Goal: Use online tool/utility: Utilize a website feature to perform a specific function

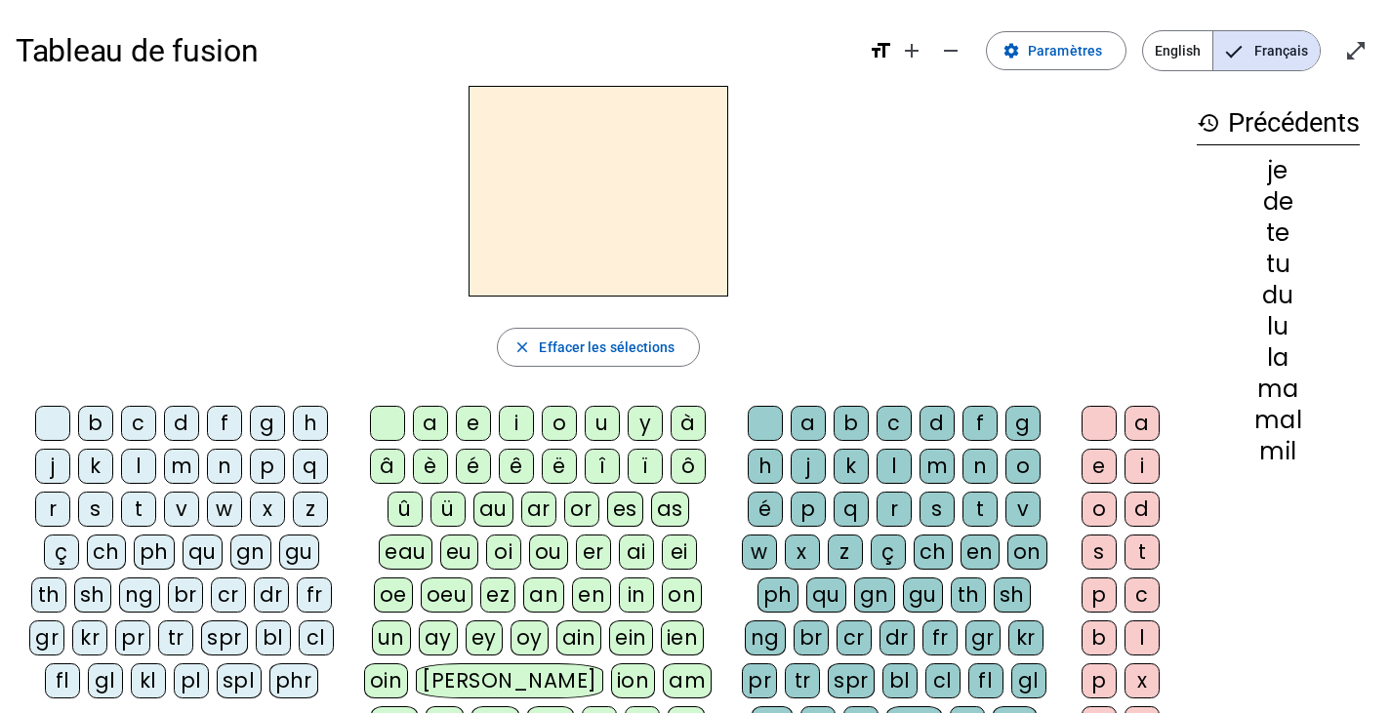
click at [392, 470] on div "â" at bounding box center [387, 466] width 35 height 35
drag, startPoint x: 980, startPoint y: 472, endPoint x: 957, endPoint y: 472, distance: 22.4
click at [980, 472] on div "n" at bounding box center [979, 466] width 35 height 35
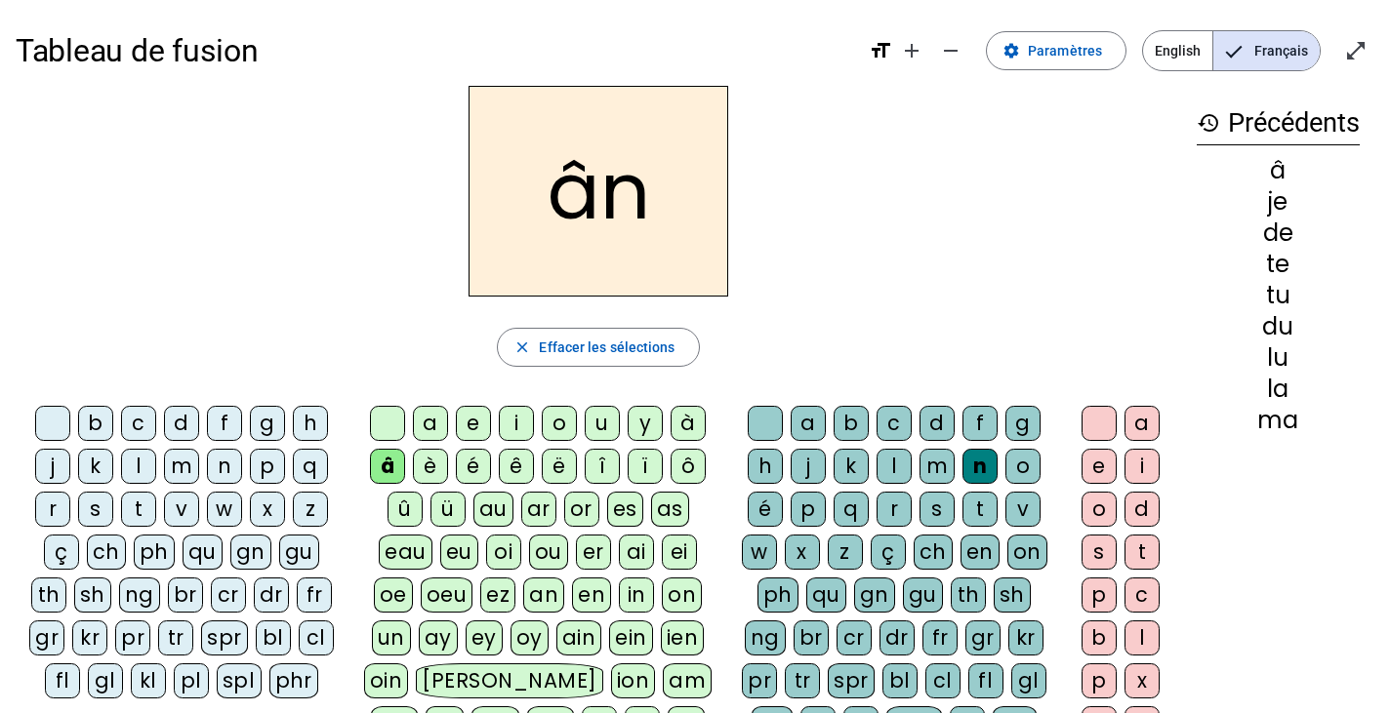
click at [1102, 472] on div "e" at bounding box center [1098, 466] width 35 height 35
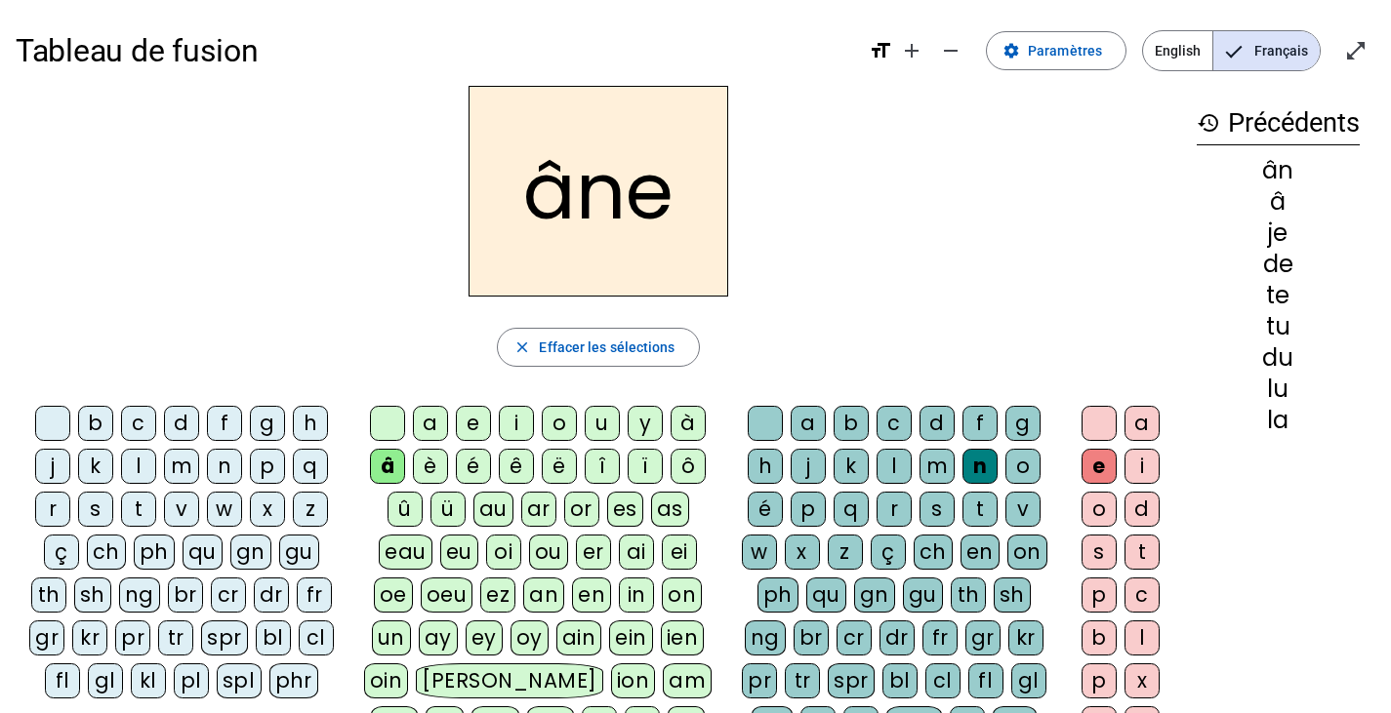
click at [929, 458] on div "m" at bounding box center [936, 466] width 35 height 35
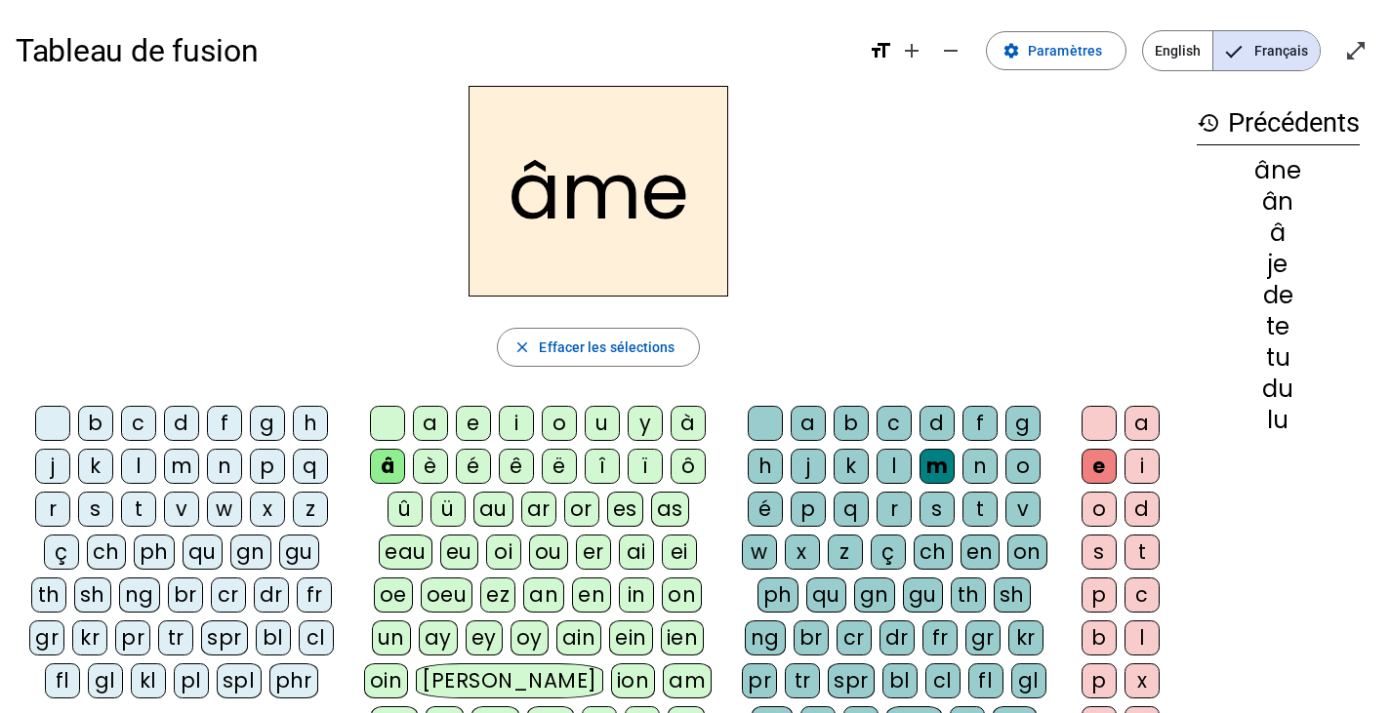
click at [1029, 422] on div "g" at bounding box center [1022, 423] width 35 height 35
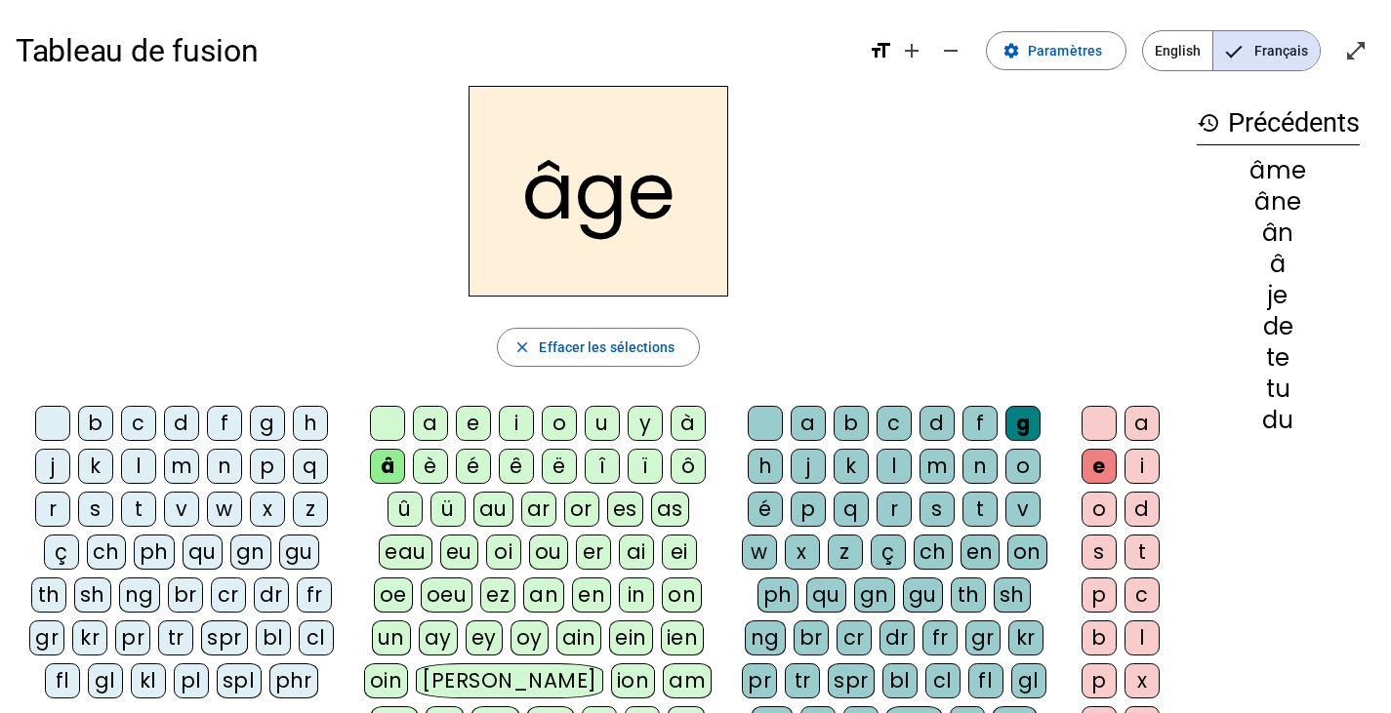
click at [271, 463] on div "p" at bounding box center [267, 466] width 35 height 35
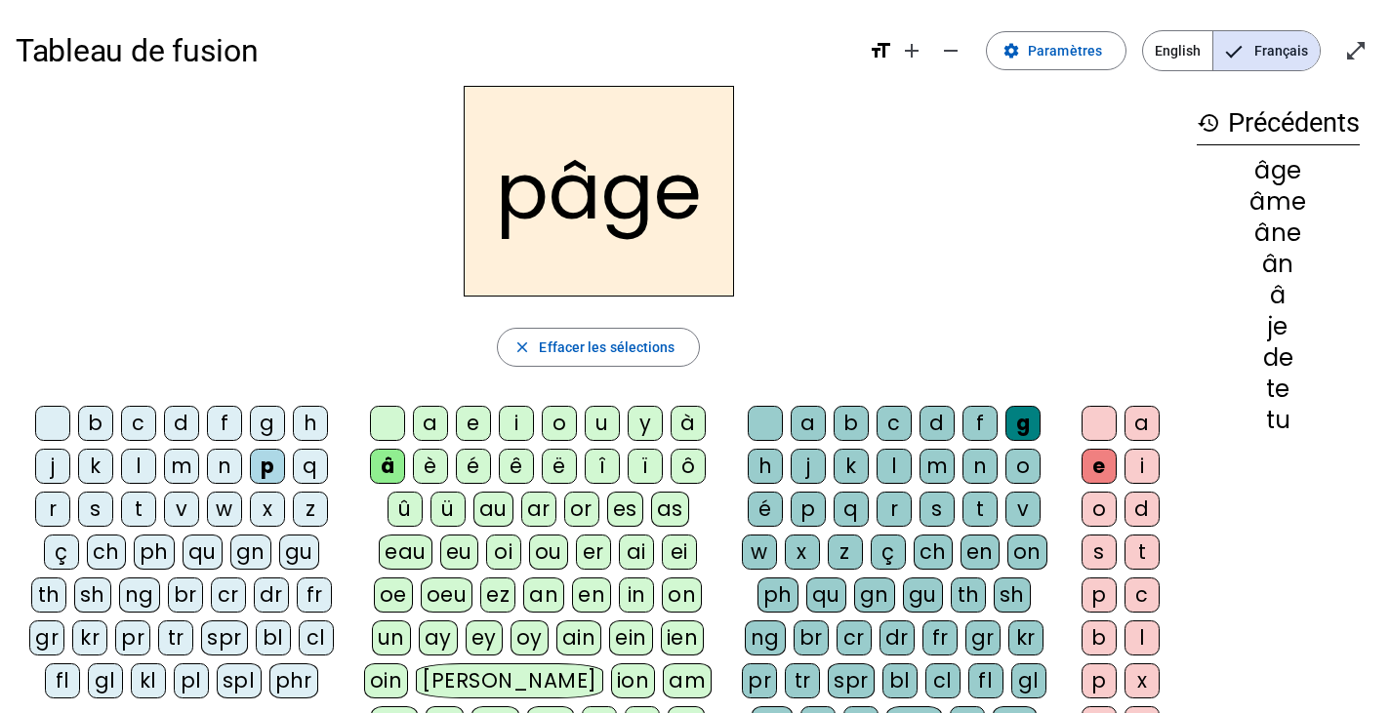
click at [433, 418] on div "a" at bounding box center [430, 423] width 35 height 35
click at [104, 514] on div "s" at bounding box center [95, 509] width 35 height 35
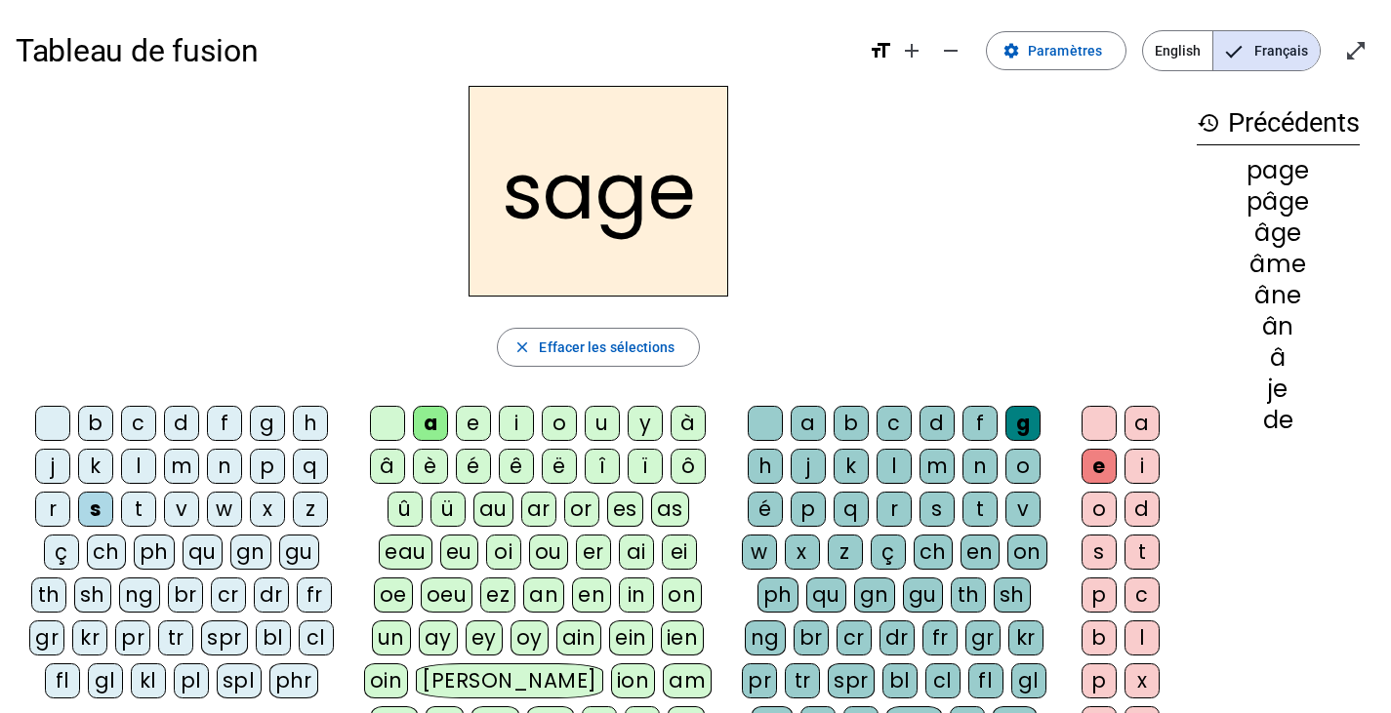
click at [228, 465] on div "n" at bounding box center [224, 466] width 35 height 35
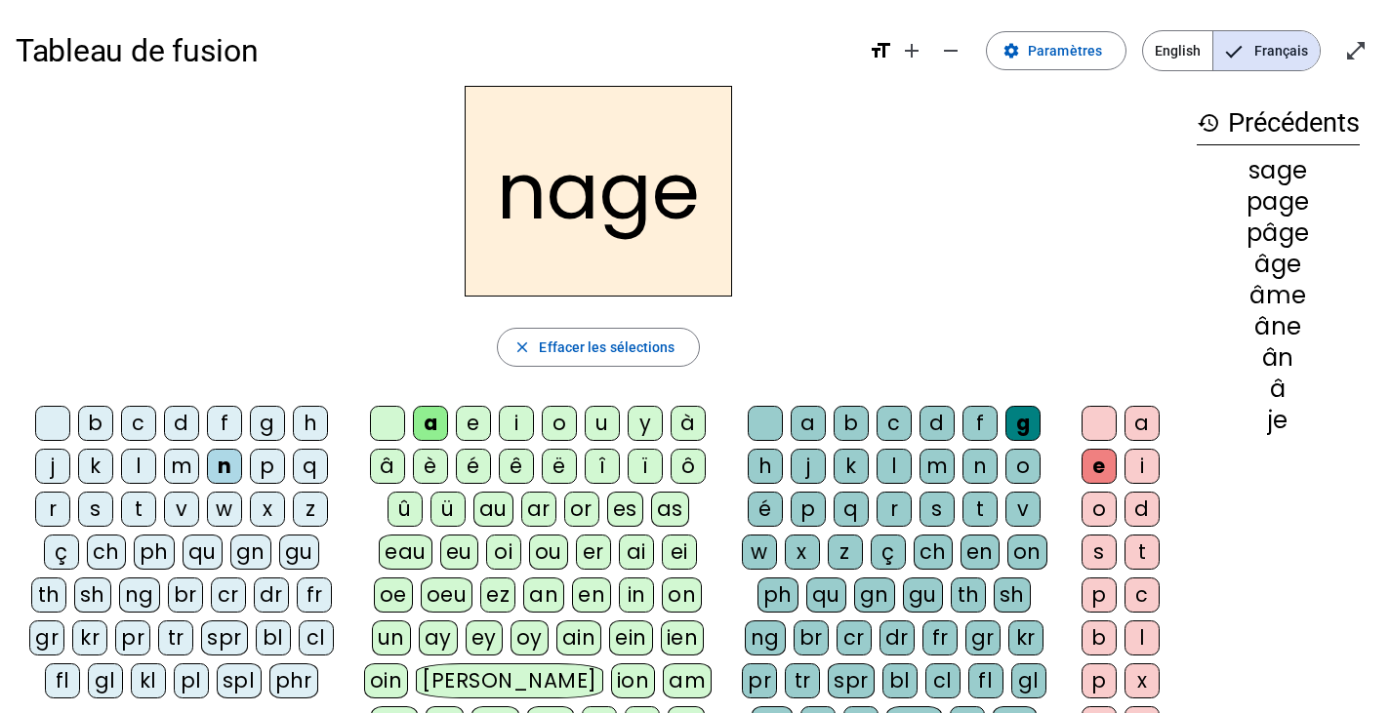
click at [187, 459] on div "m" at bounding box center [181, 466] width 35 height 35
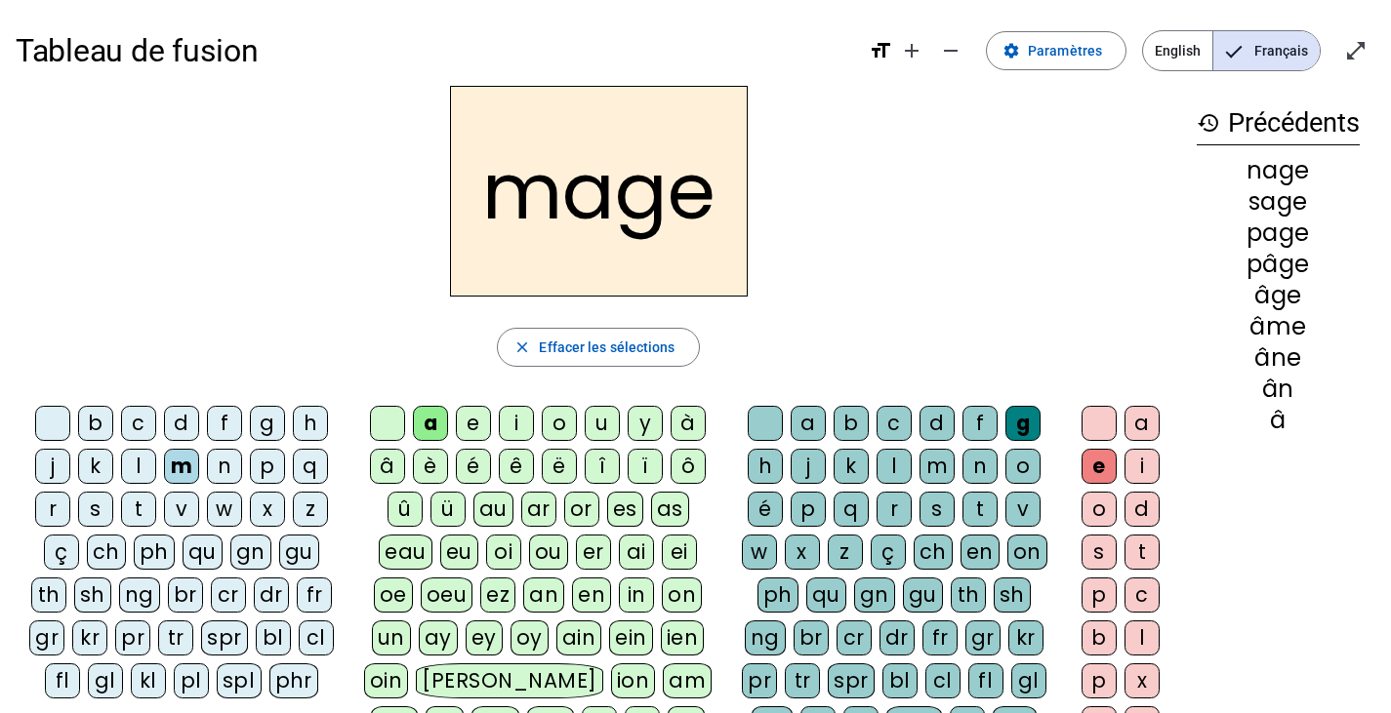
click at [510, 424] on div "i" at bounding box center [516, 423] width 35 height 35
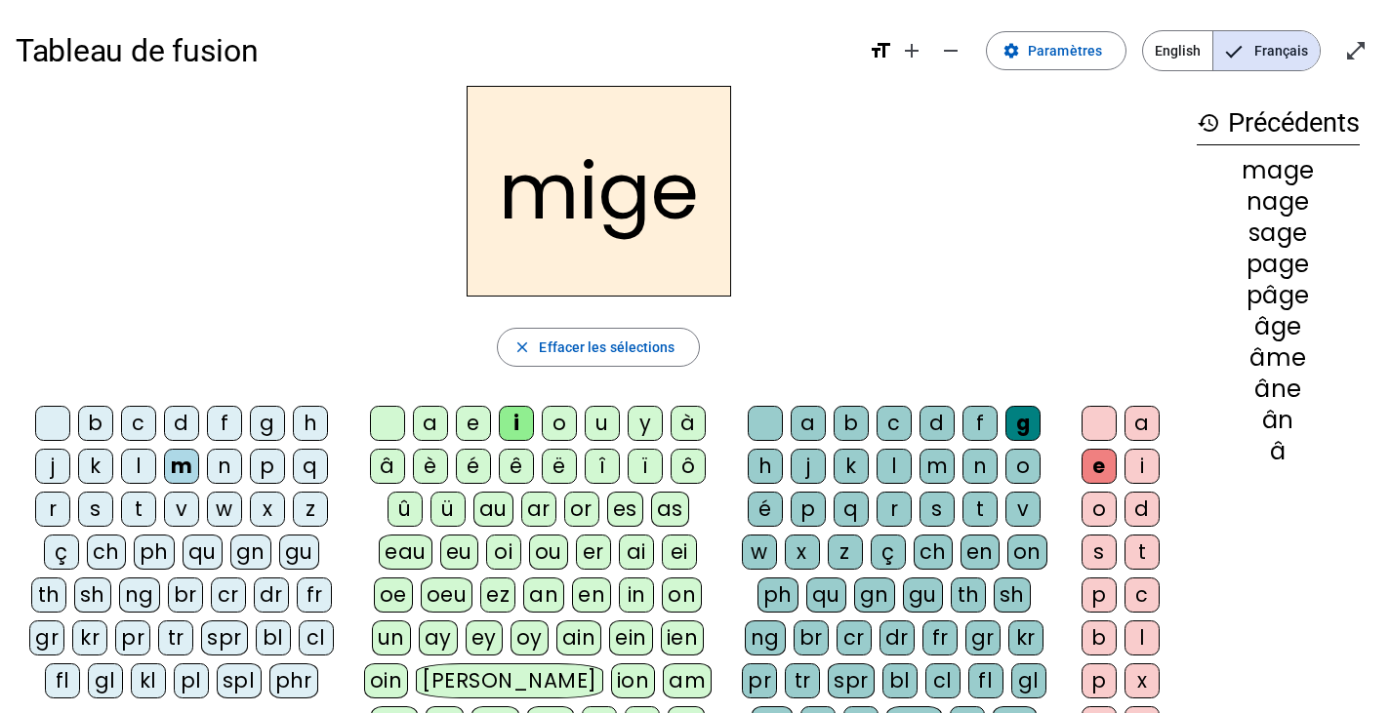
click at [1233, 643] on div "history Précédents mage nage sage page pâge âge âme âne ân â" at bounding box center [1278, 492] width 194 height 812
click at [464, 707] on div "im" at bounding box center [444, 724] width 38 height 35
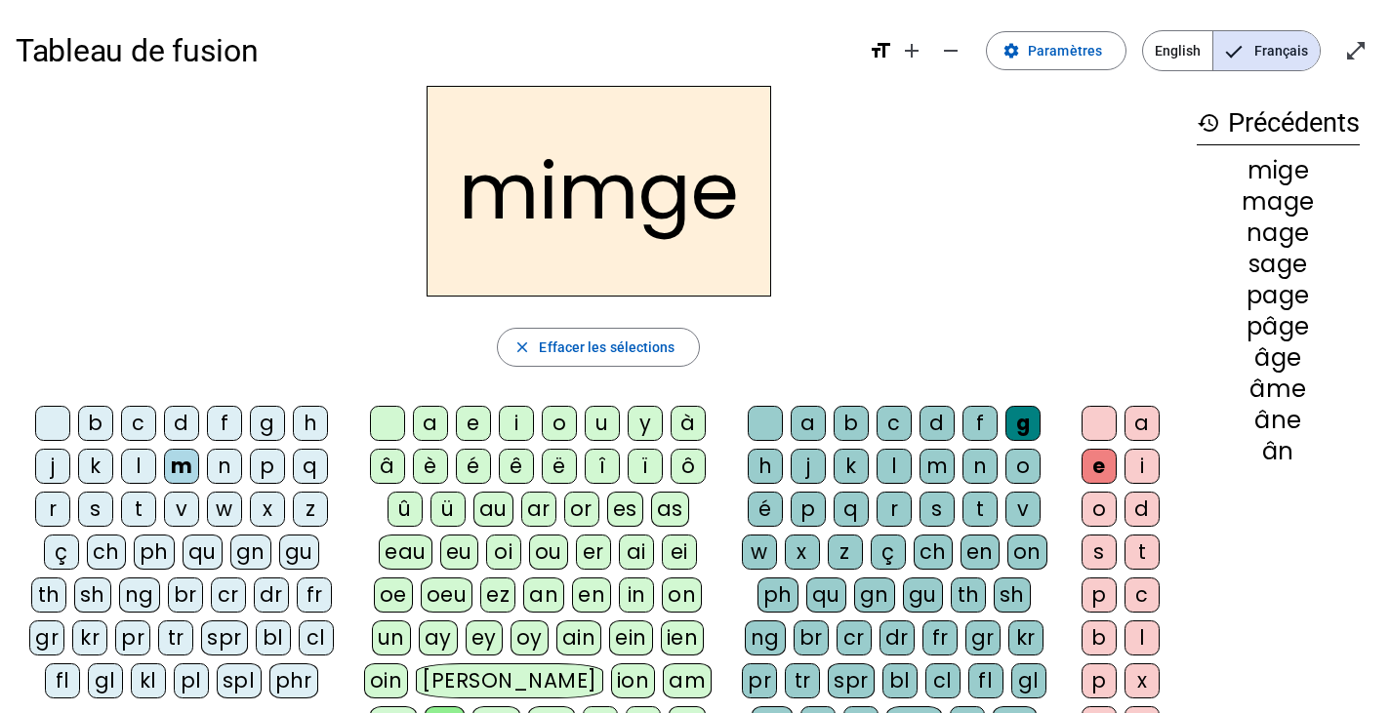
click at [48, 426] on div at bounding box center [52, 423] width 35 height 35
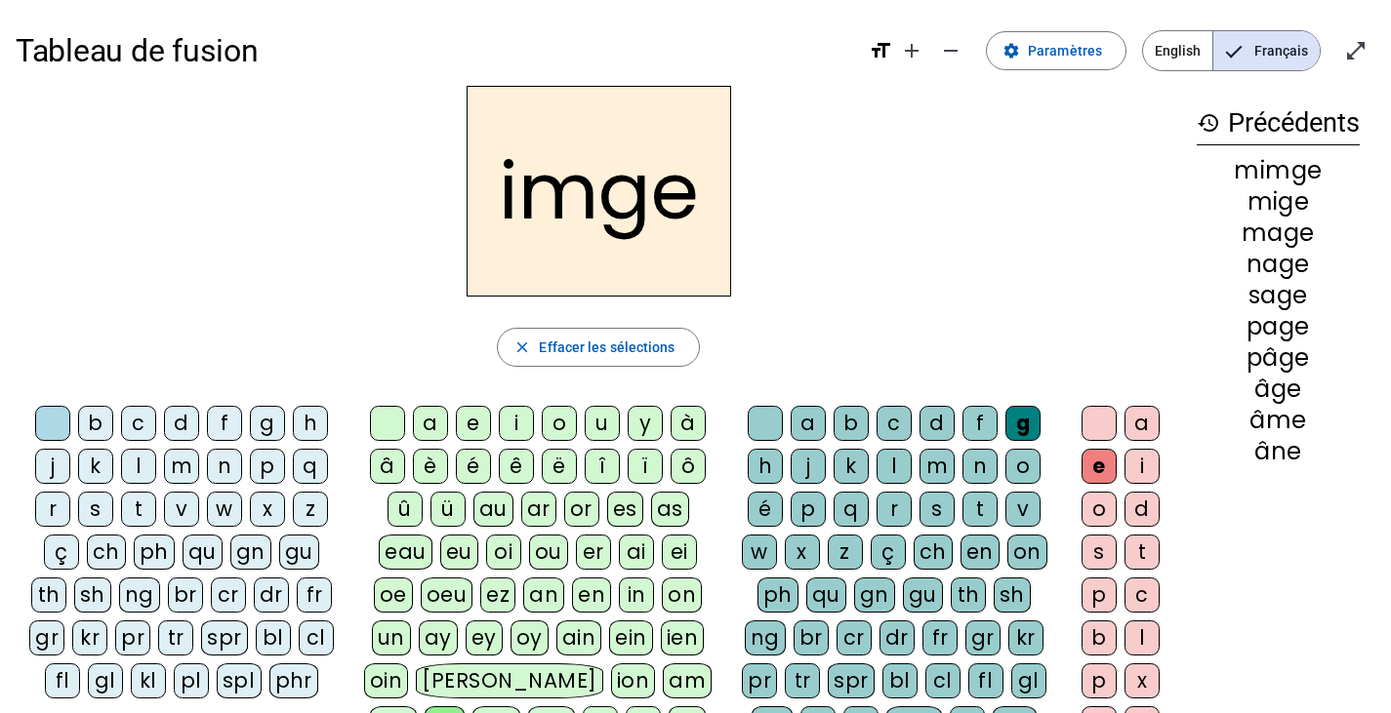
click at [391, 413] on div at bounding box center [387, 423] width 35 height 35
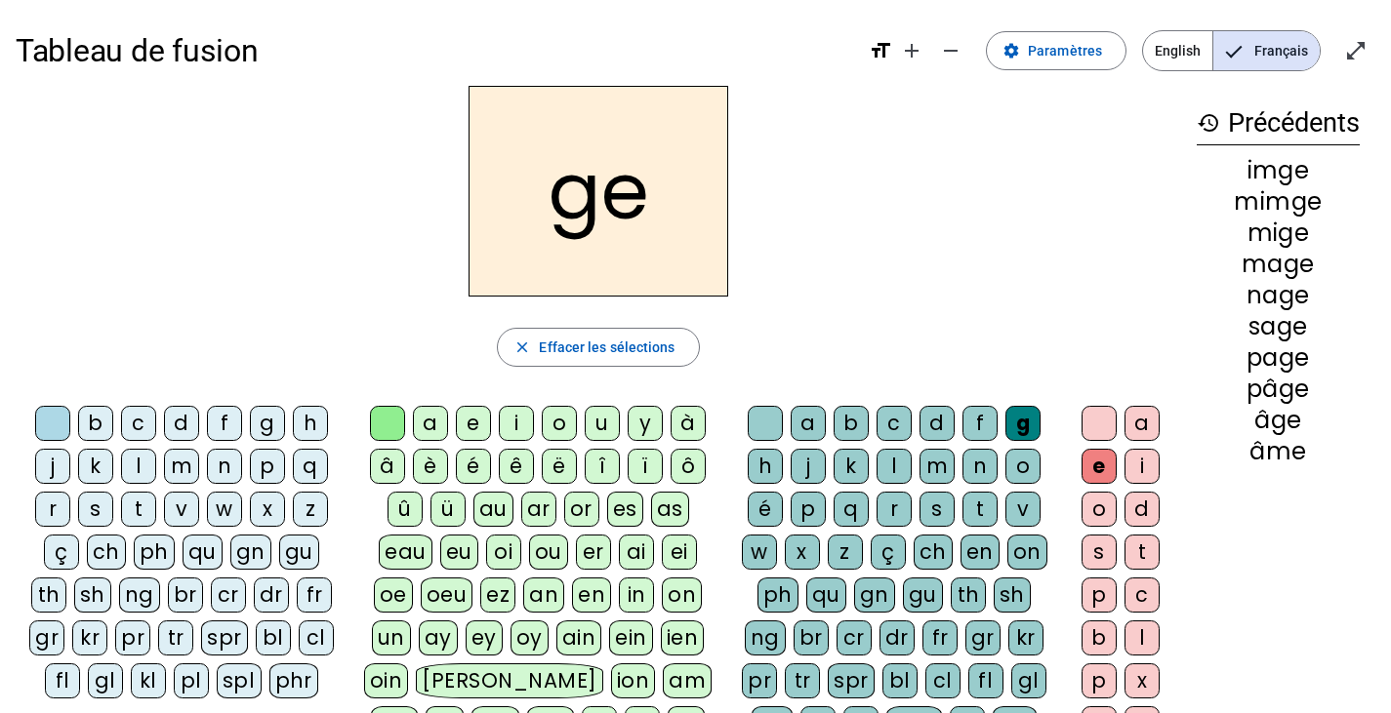
click at [464, 707] on div "im" at bounding box center [444, 724] width 38 height 35
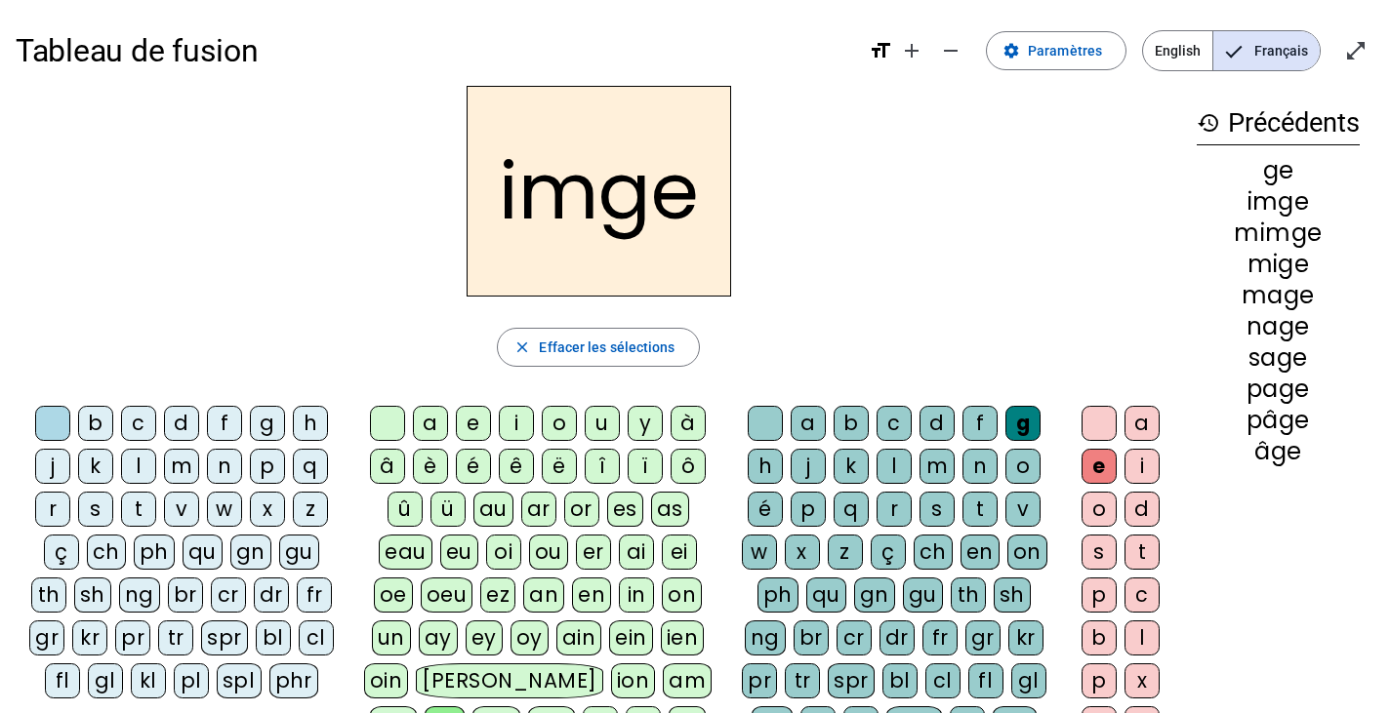
click at [800, 423] on div "a" at bounding box center [807, 423] width 35 height 35
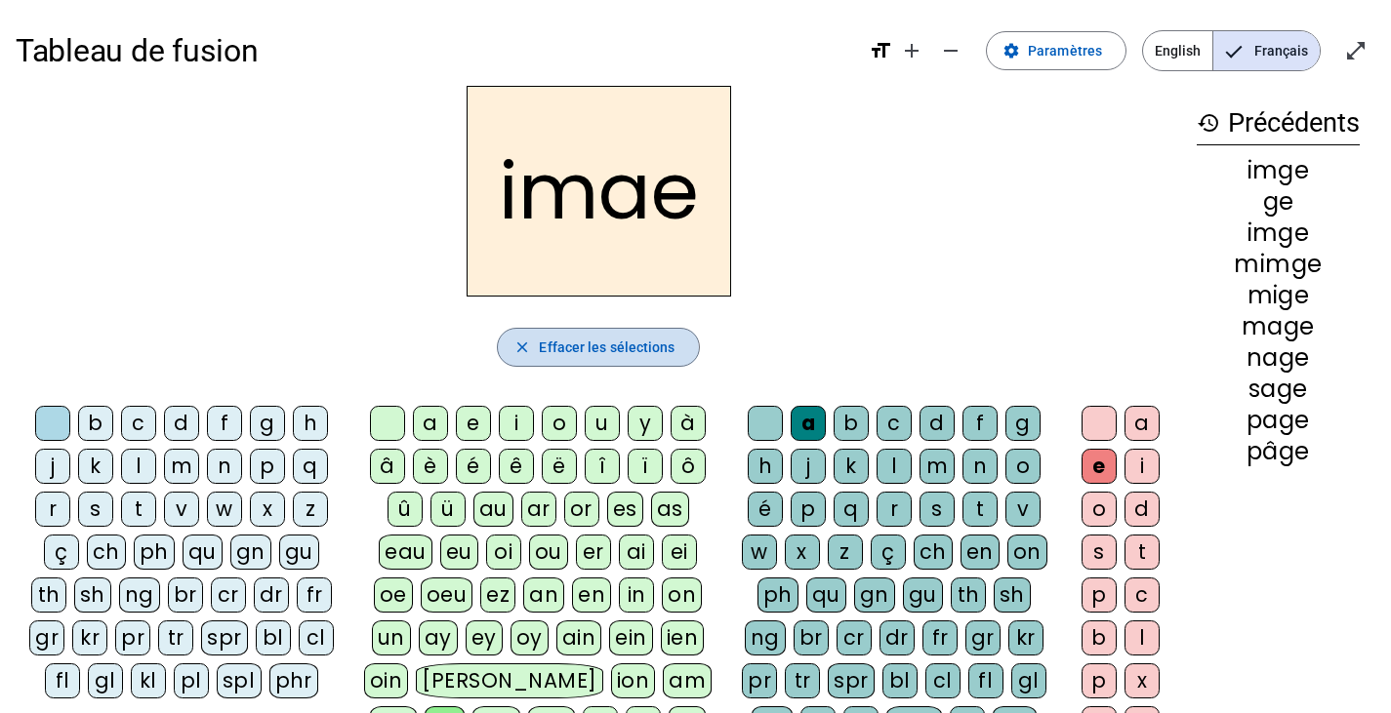
click at [585, 351] on span "Effacer les sélections" at bounding box center [607, 347] width 136 height 23
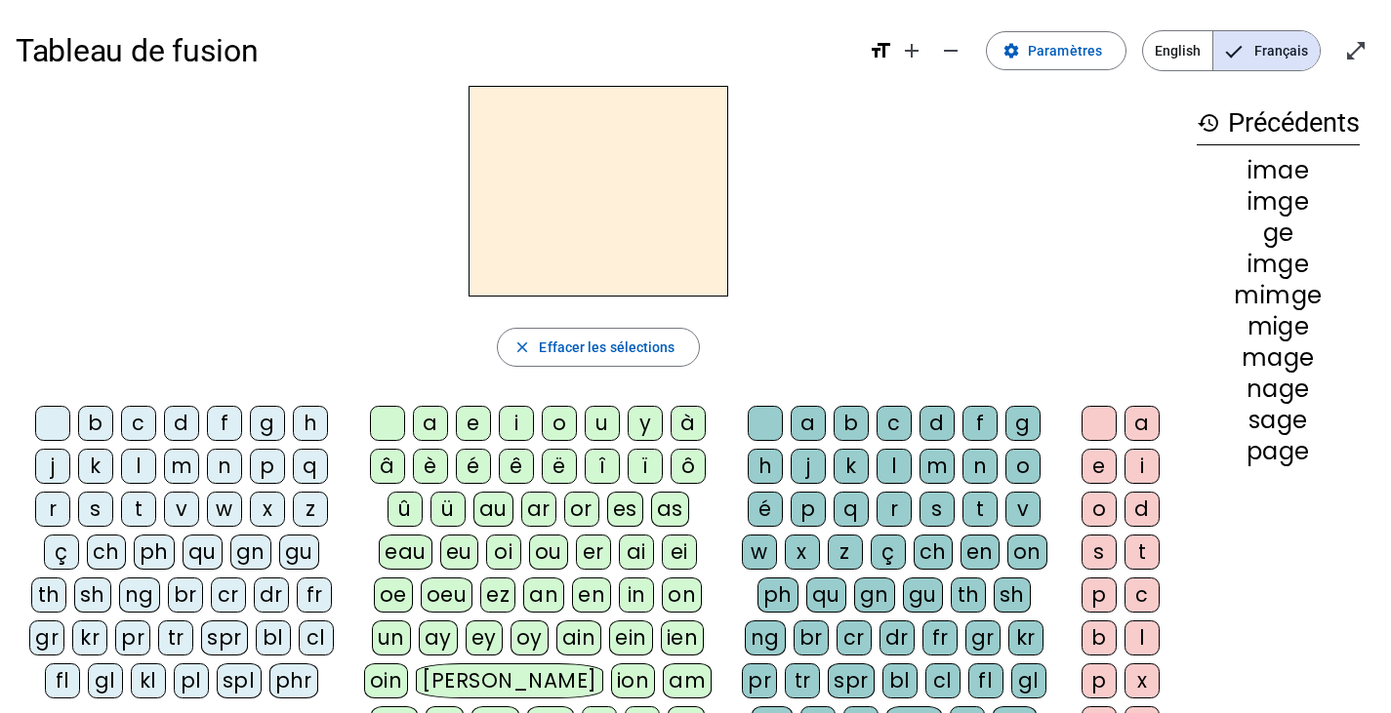
click at [187, 465] on div "m" at bounding box center [181, 466] width 35 height 35
click at [430, 418] on div "a" at bounding box center [430, 423] width 35 height 35
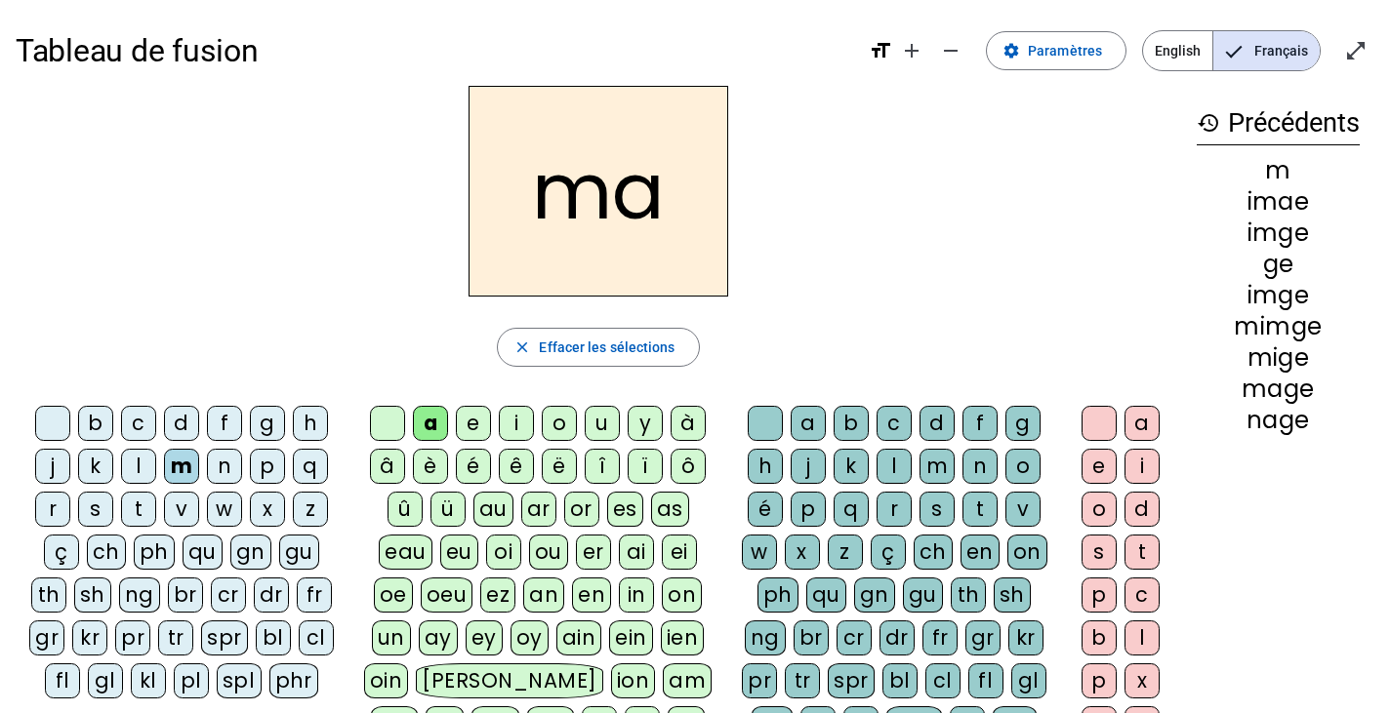
click at [1016, 416] on div "g" at bounding box center [1022, 423] width 35 height 35
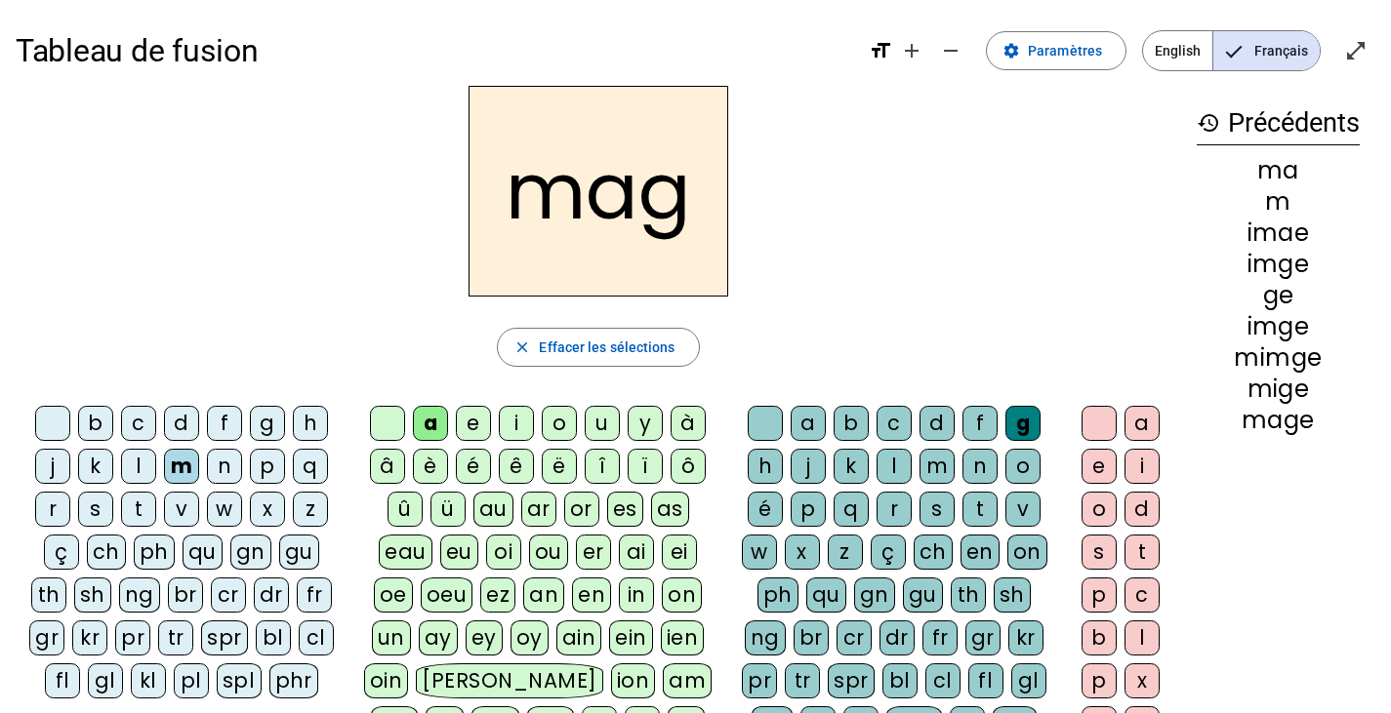
click at [1099, 473] on div "e" at bounding box center [1098, 466] width 35 height 35
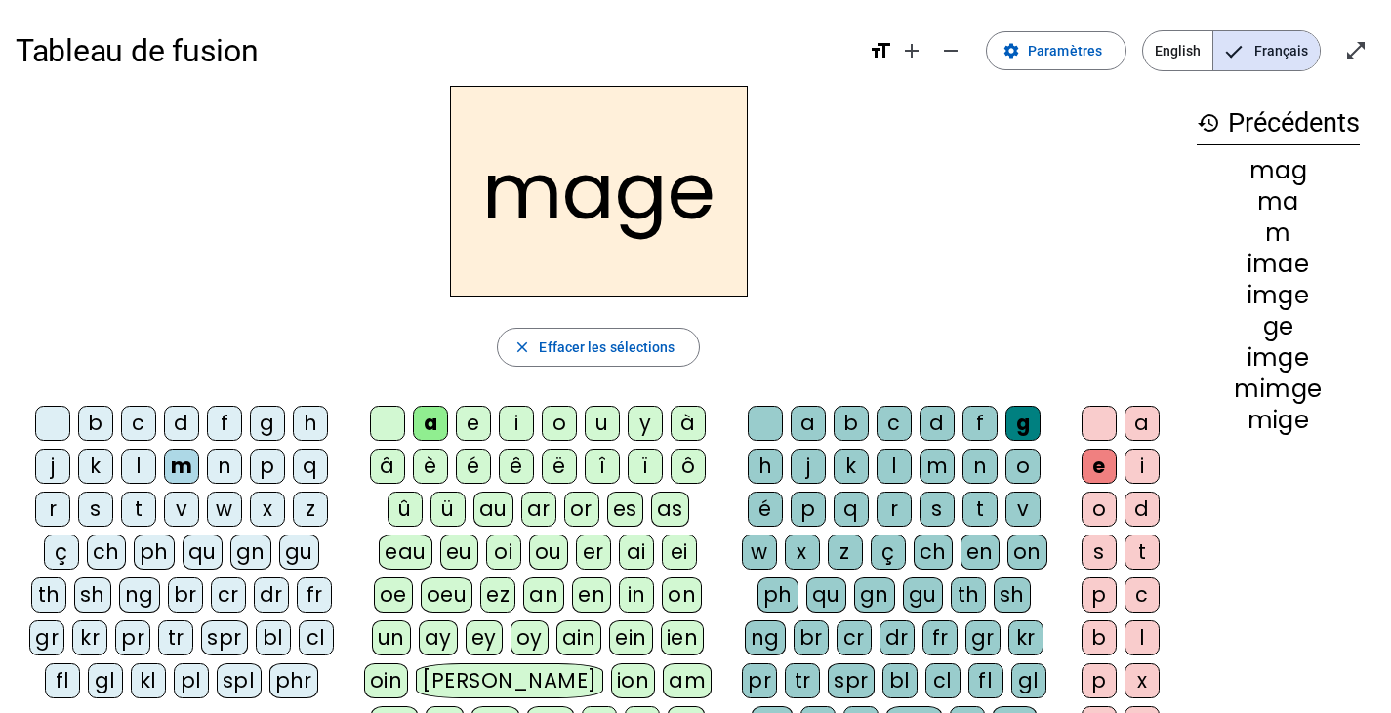
click at [602, 419] on div "u" at bounding box center [602, 423] width 35 height 35
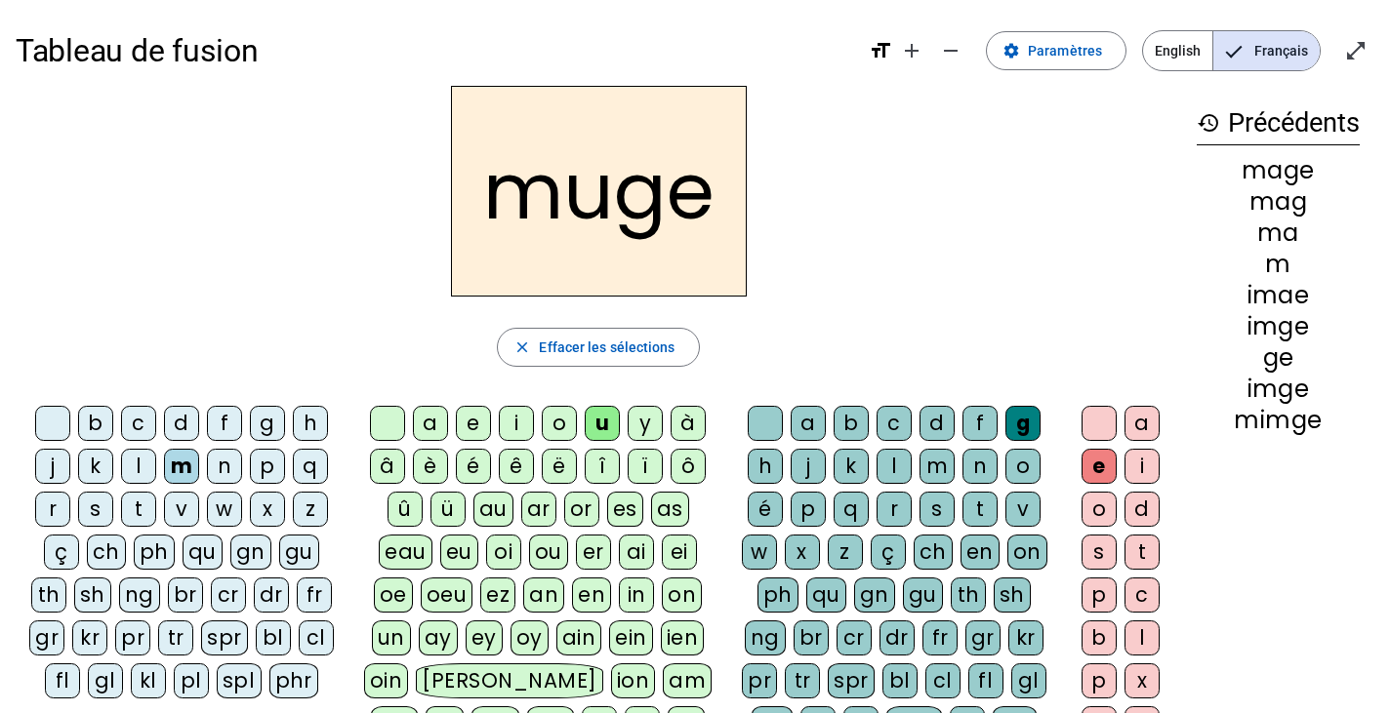
click at [138, 468] on div "l" at bounding box center [138, 466] width 35 height 35
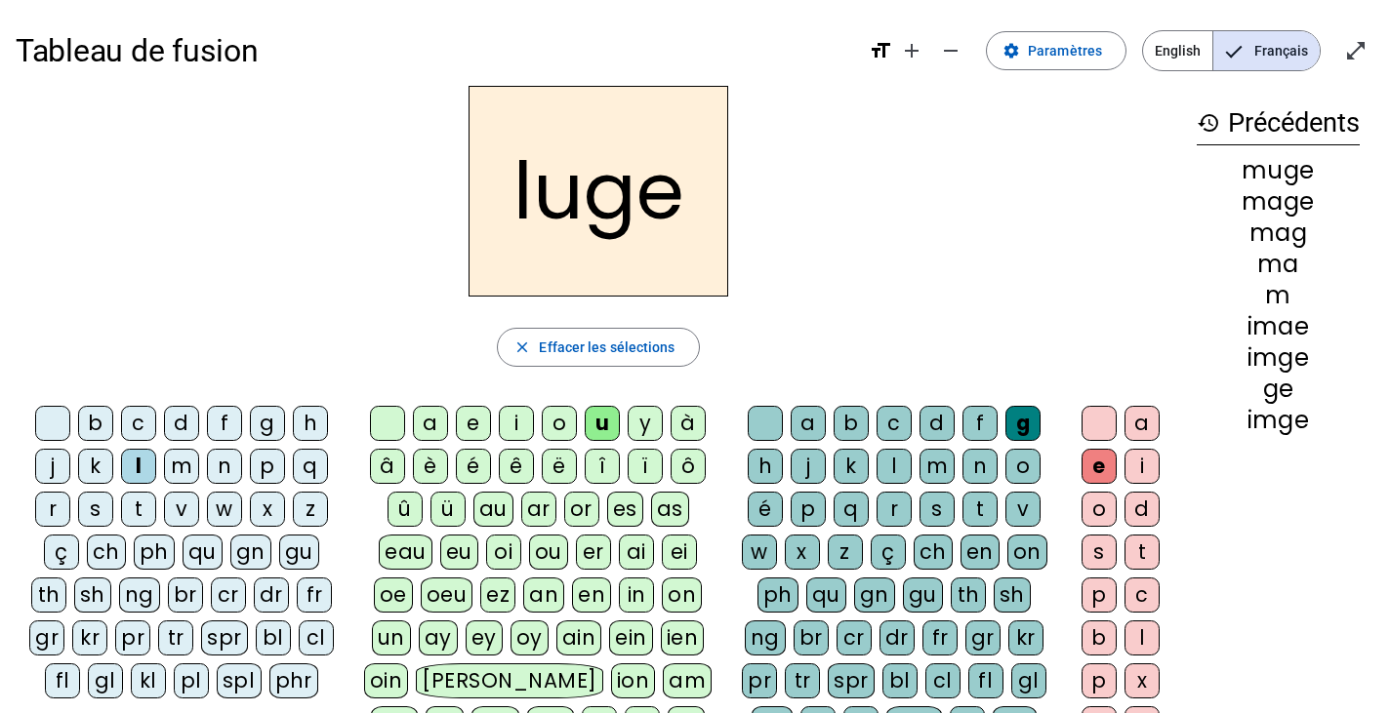
click at [473, 413] on div "e" at bounding box center [473, 423] width 35 height 35
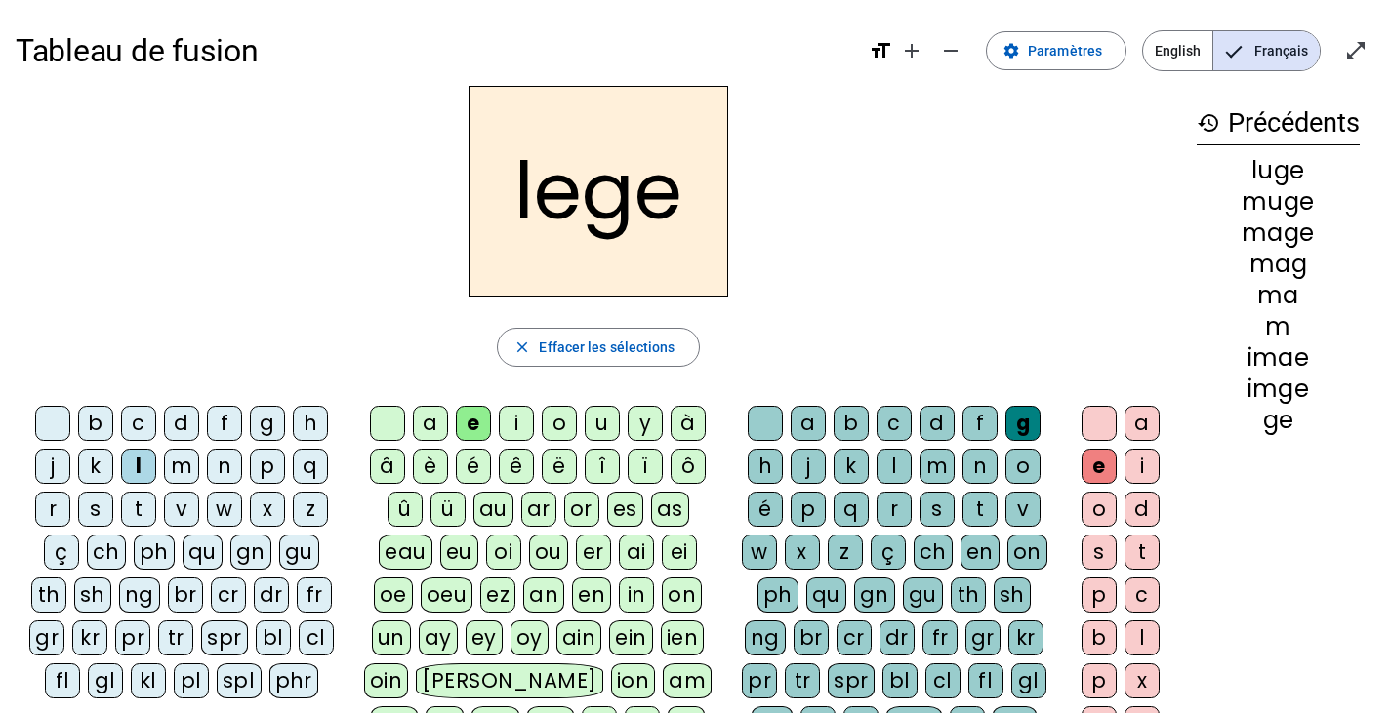
click at [540, 430] on letter-bubble "i" at bounding box center [520, 427] width 43 height 43
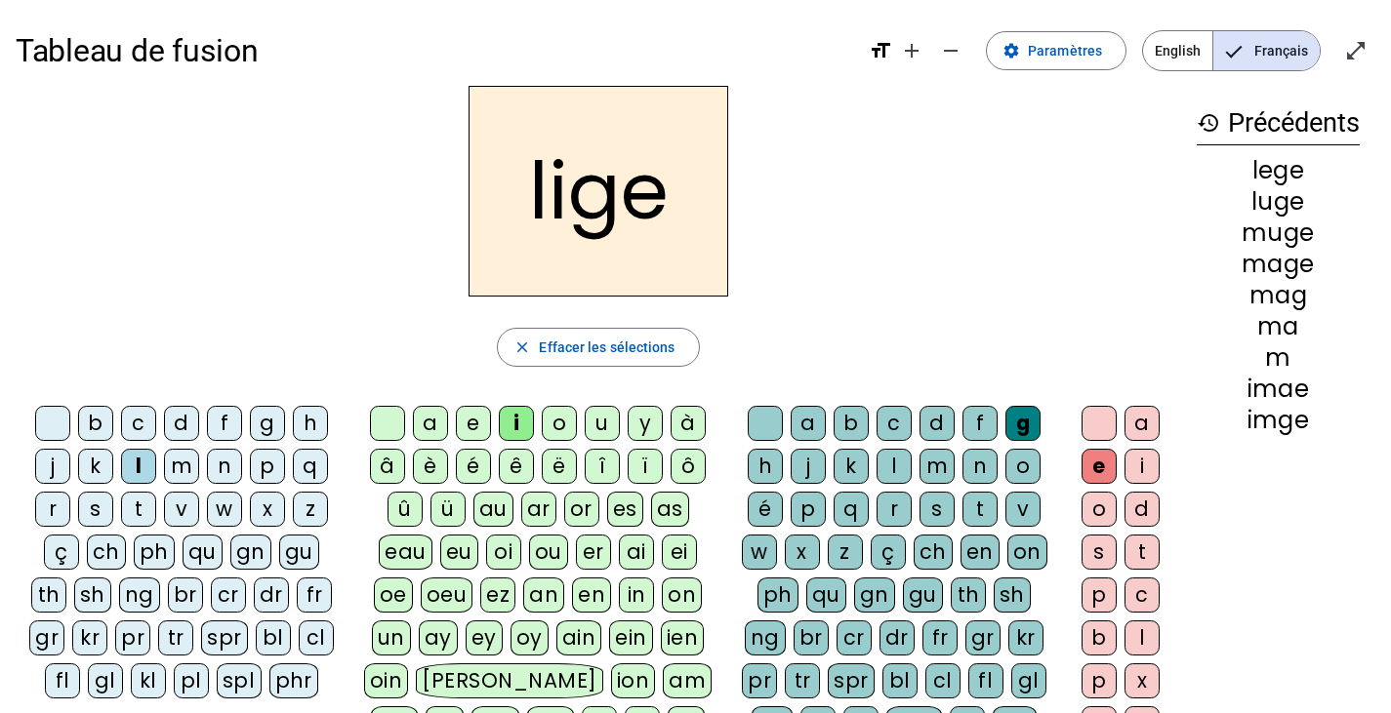
click at [561, 418] on div "o" at bounding box center [559, 423] width 35 height 35
